Goal: Task Accomplishment & Management: Manage account settings

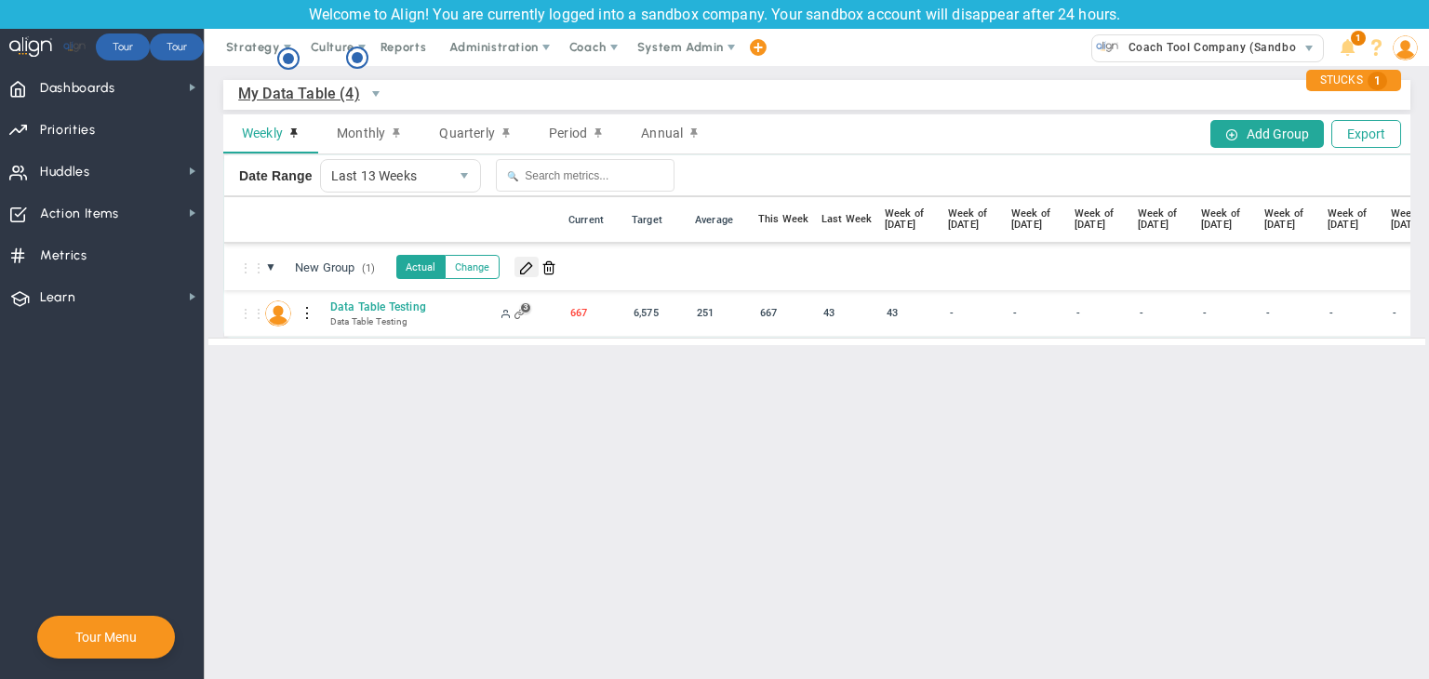
click at [532, 267] on span at bounding box center [526, 267] width 15 height 15
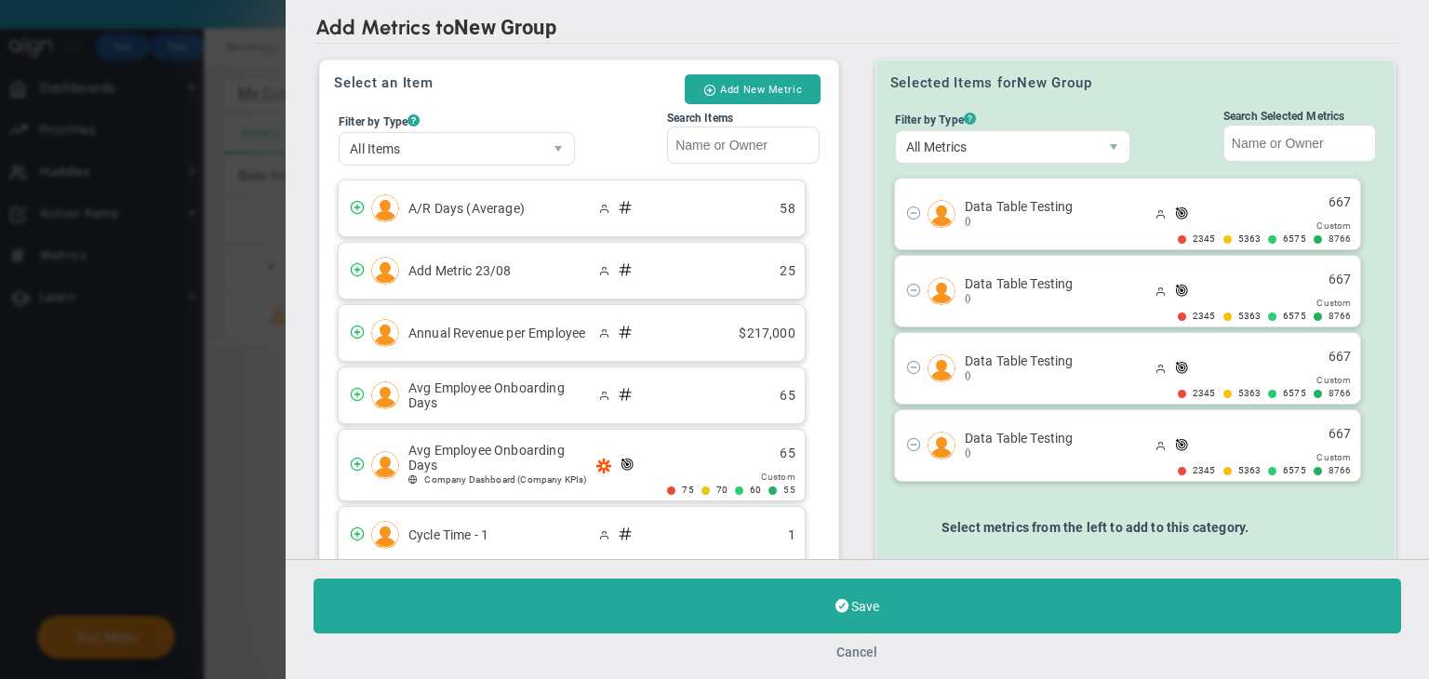
click at [855, 648] on button "Cancel" at bounding box center [857, 652] width 41 height 15
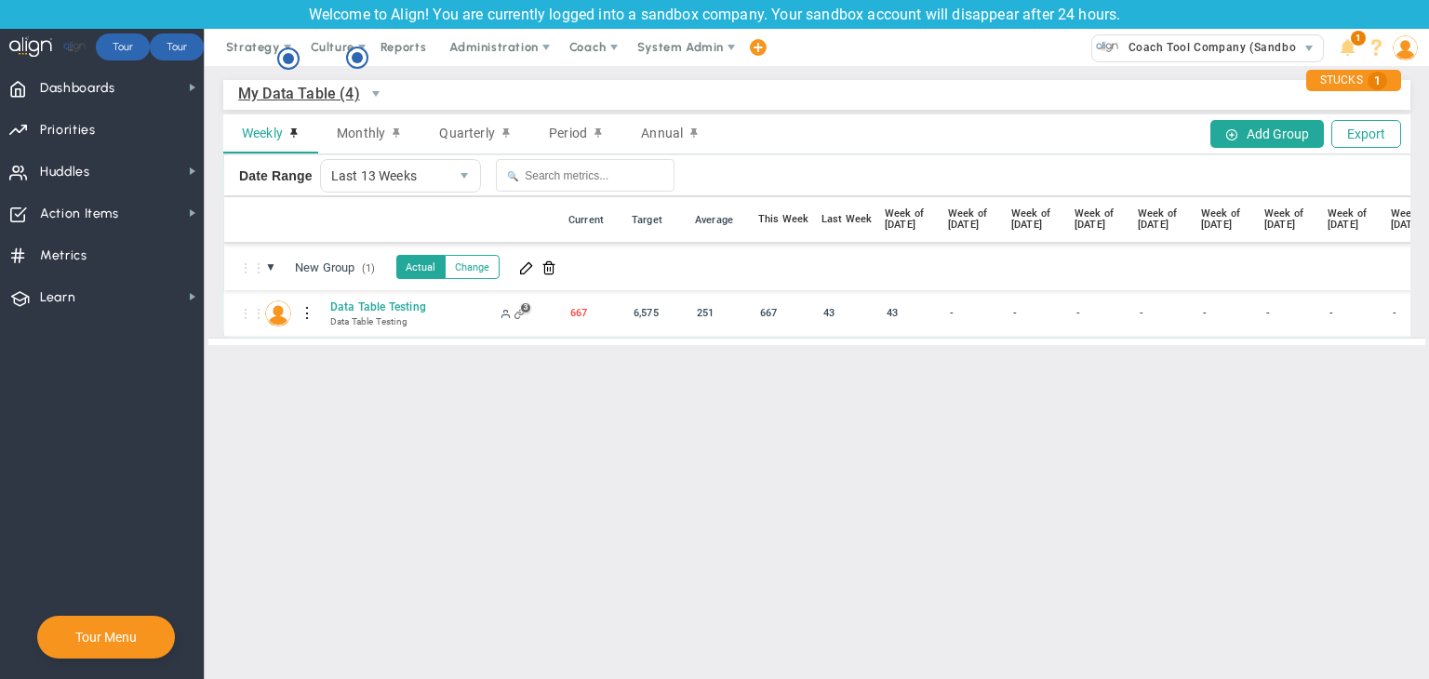
click at [304, 314] on div at bounding box center [307, 314] width 13 height 30
click at [365, 312] on div "Edit" at bounding box center [383, 319] width 128 height 38
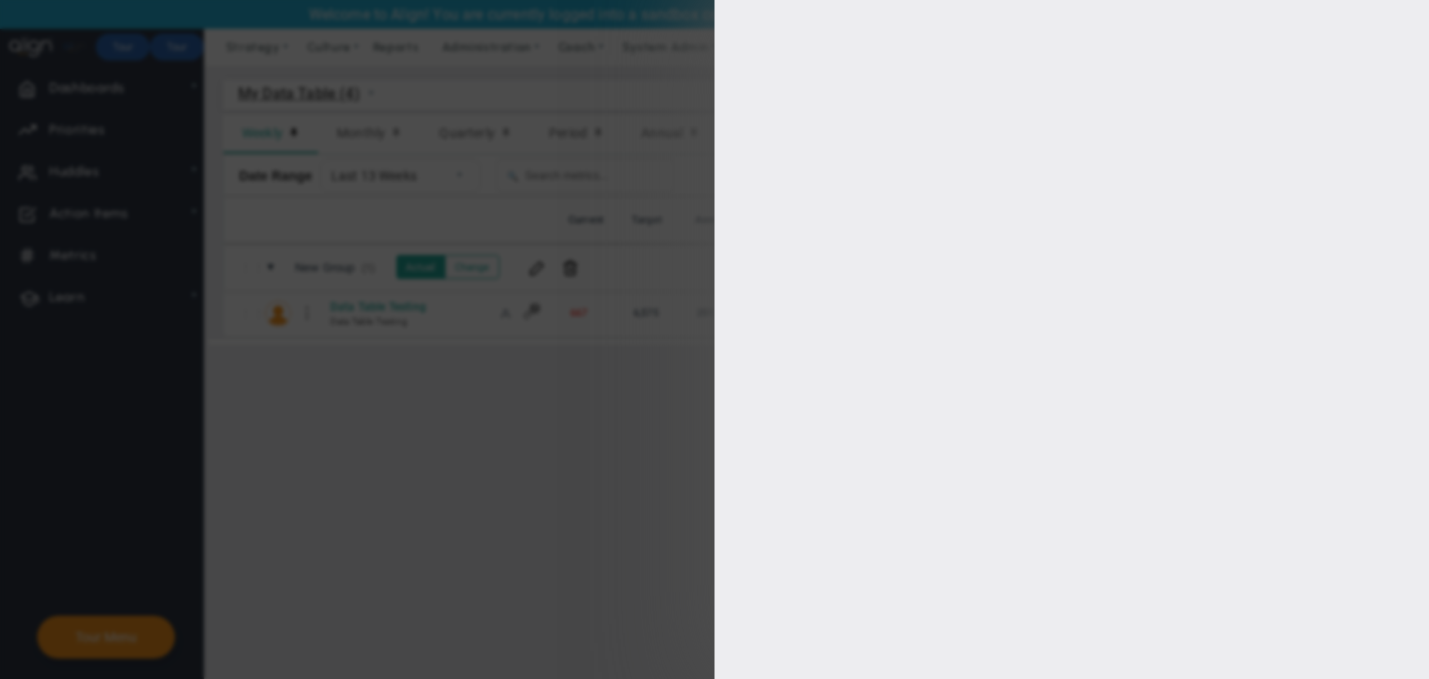
type input "[PERSON_NAME]"
radio input "true"
type input "8766"
type input "6575"
type input "5363"
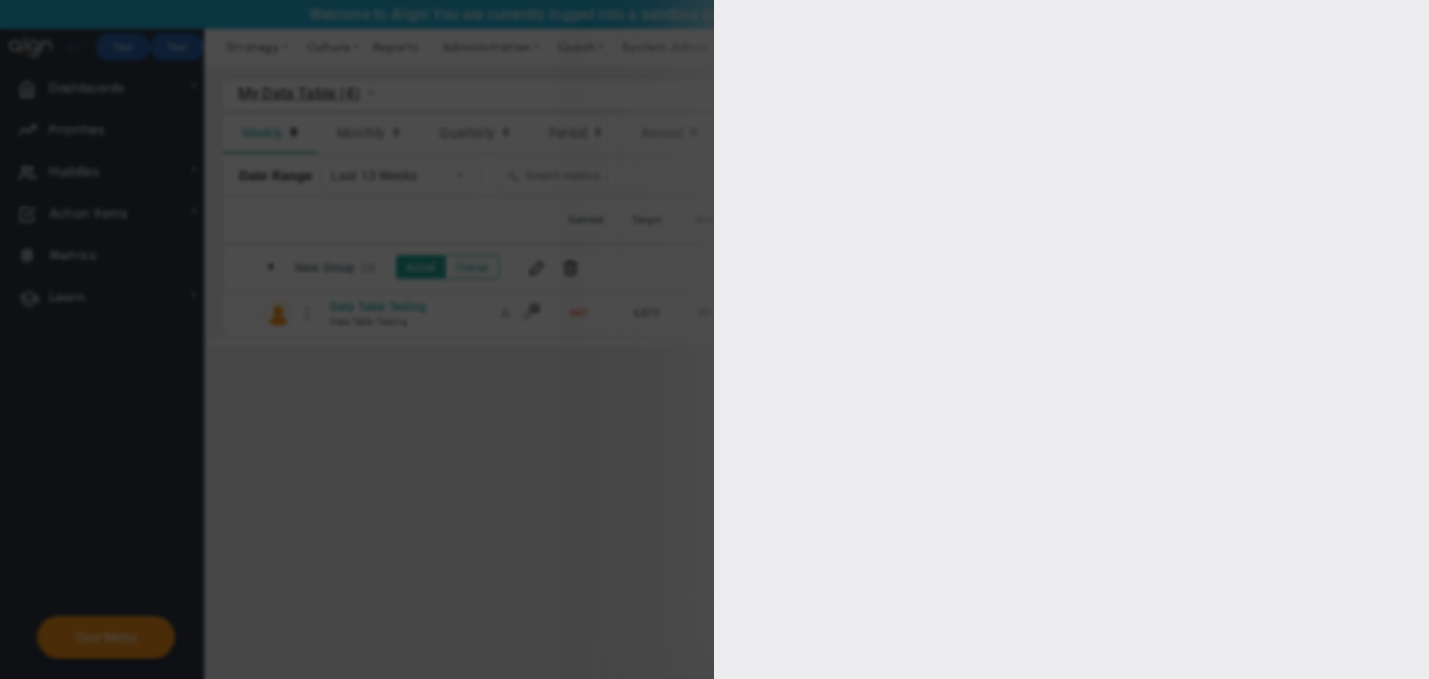
type input "2345"
checkbox input "true"
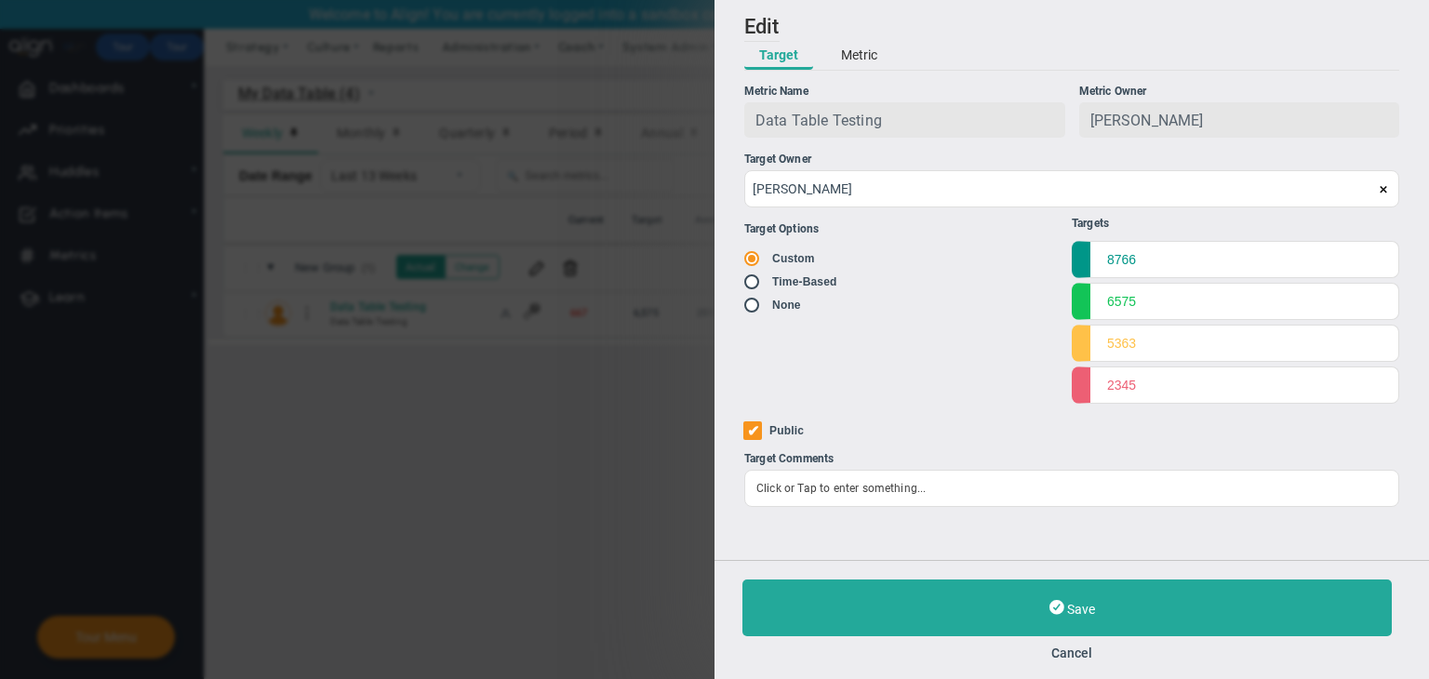
click at [849, 58] on button "Metric" at bounding box center [859, 56] width 66 height 28
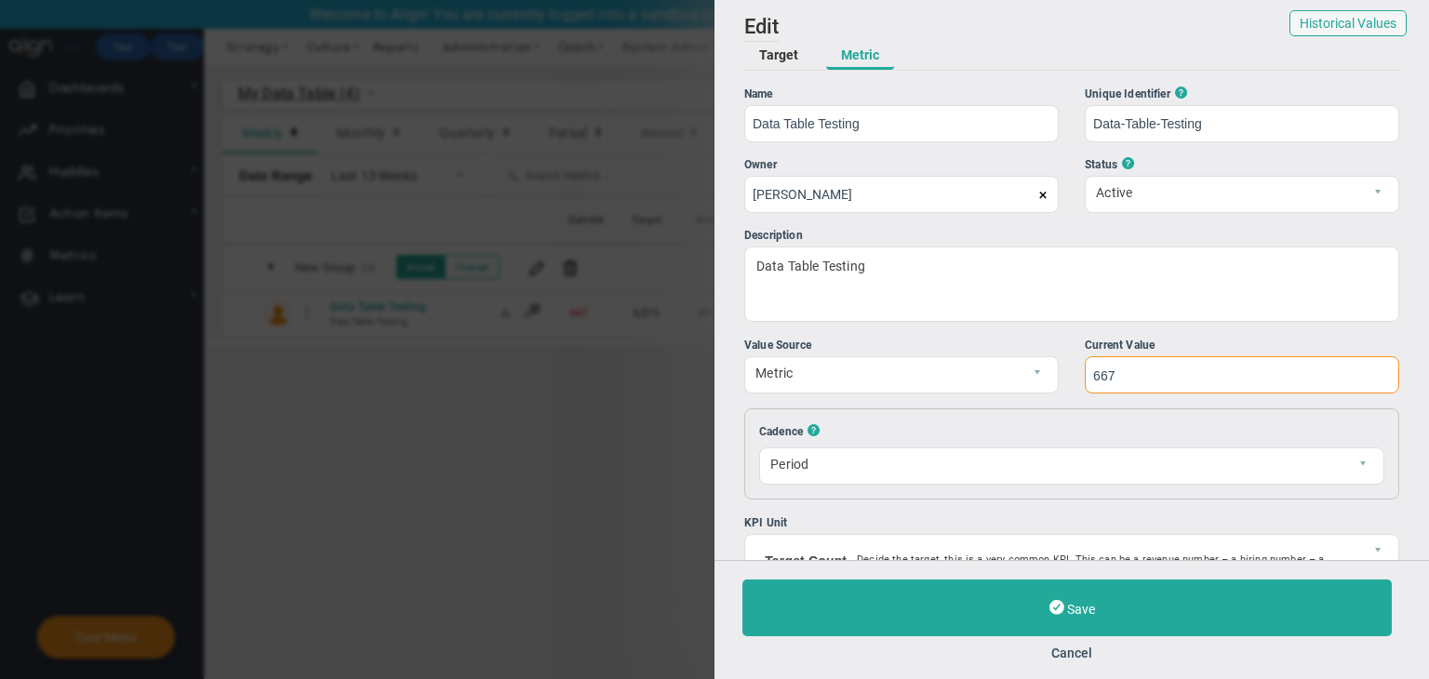
click at [1104, 381] on input "667" at bounding box center [1242, 374] width 314 height 37
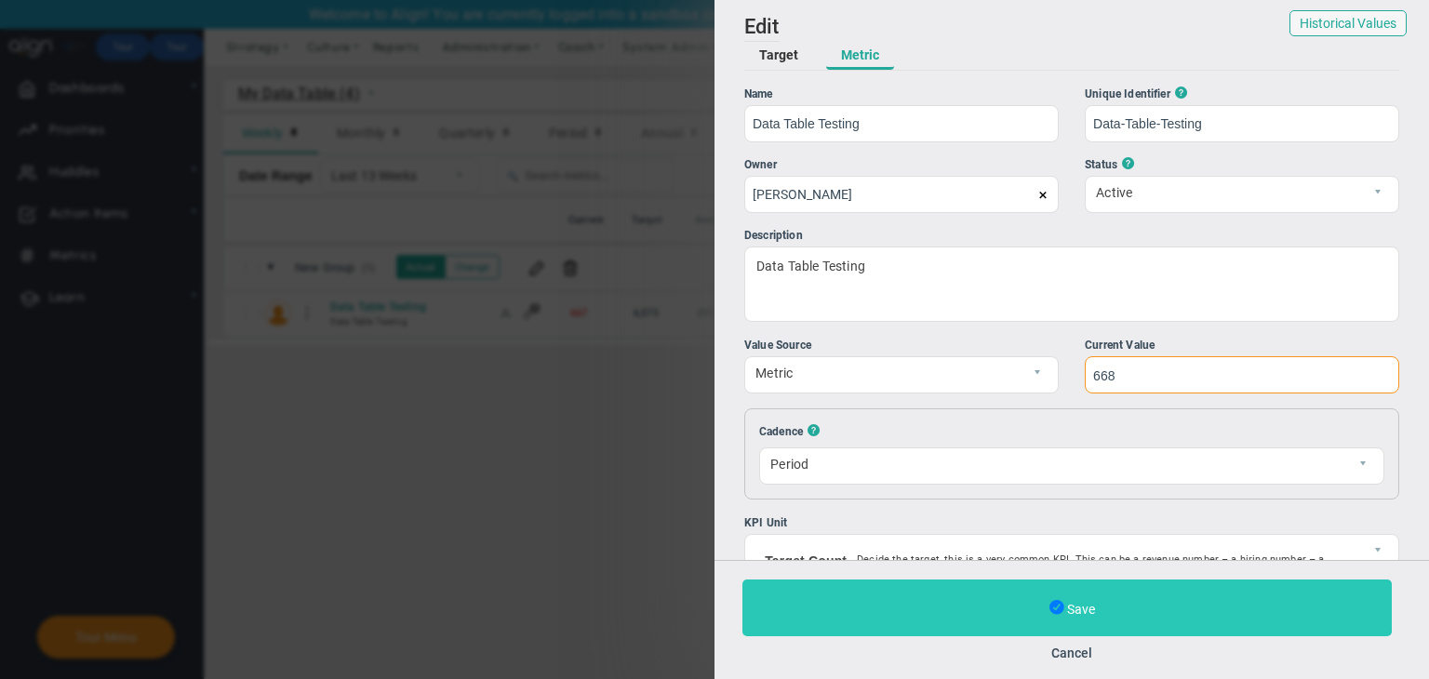
type input "668"
click at [1059, 608] on span at bounding box center [1057, 608] width 15 height 20
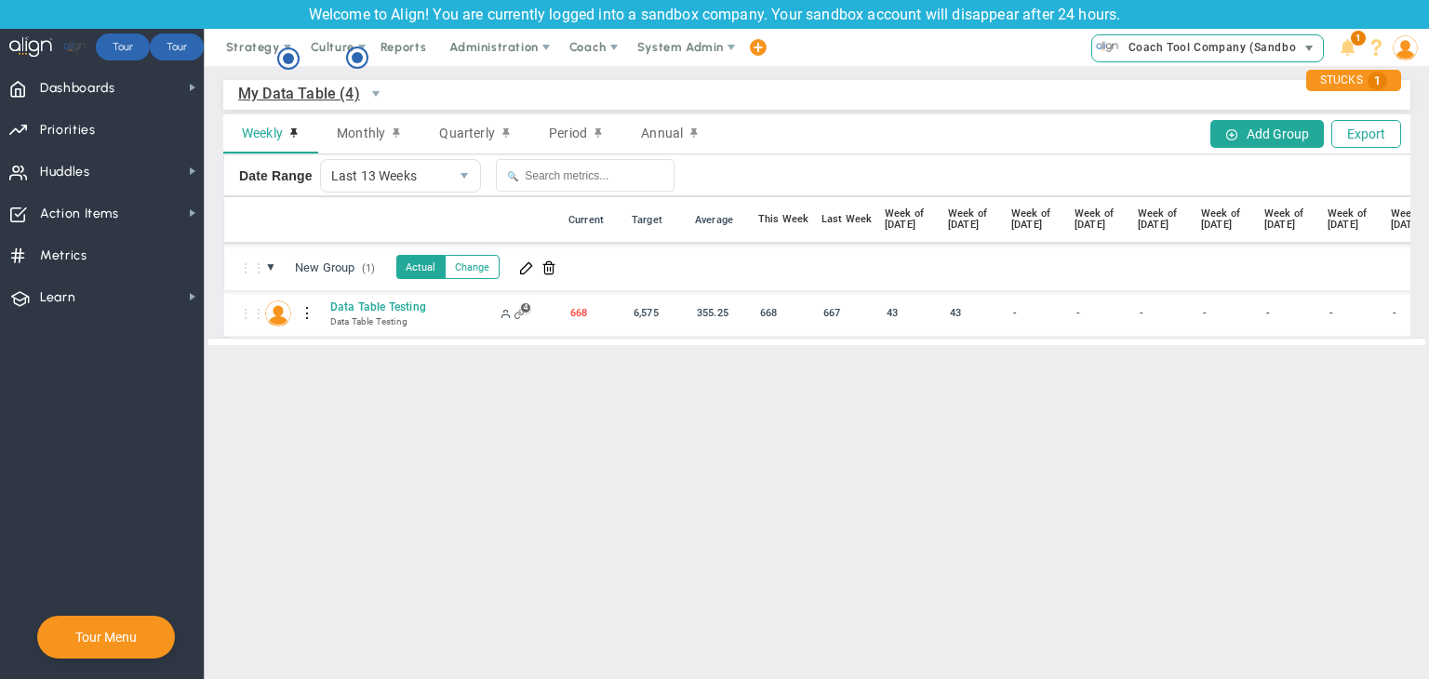
click at [1183, 38] on span "Coach Tool Company (Sandbox)" at bounding box center [1212, 47] width 187 height 24
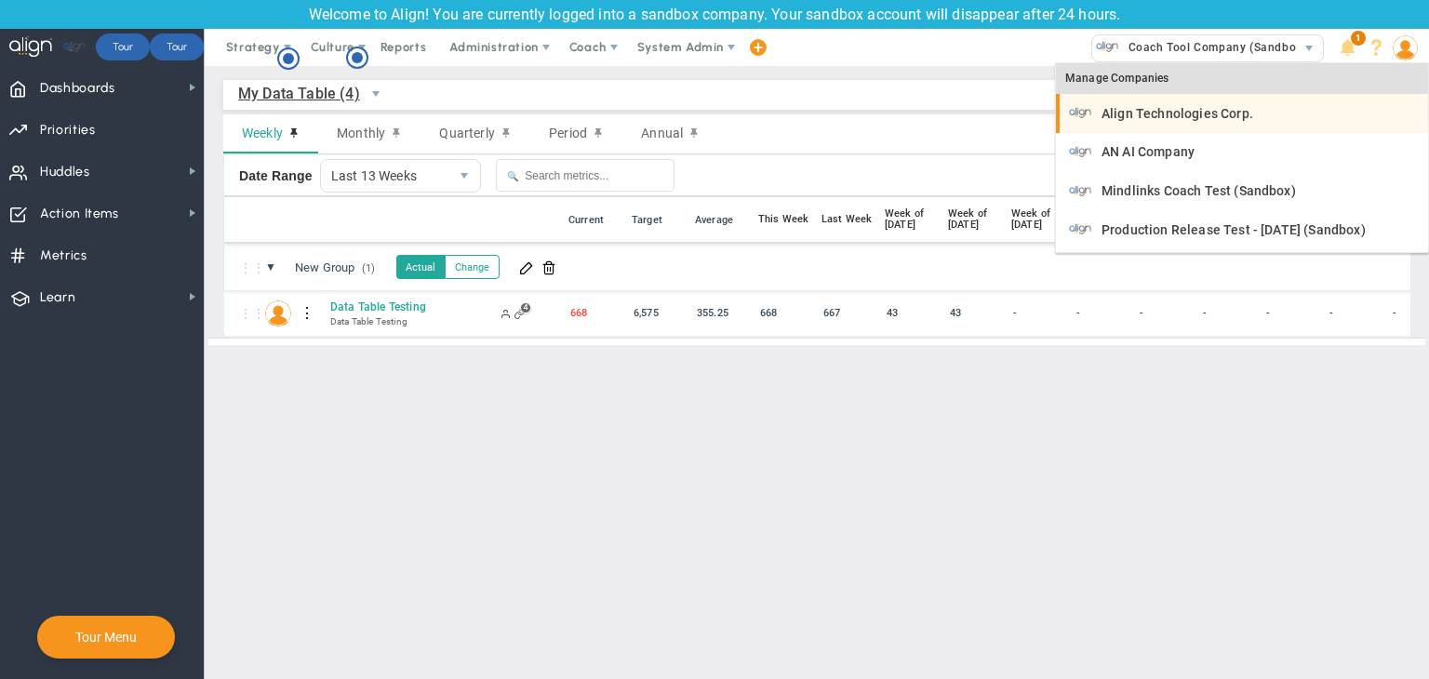
click at [1146, 115] on span "Align Technologies Corp." at bounding box center [1178, 113] width 152 height 13
